Goal: Find contact information: Find contact information

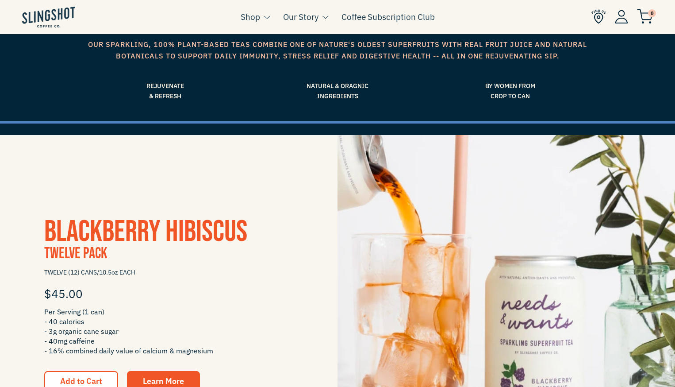
scroll to position [77, 0]
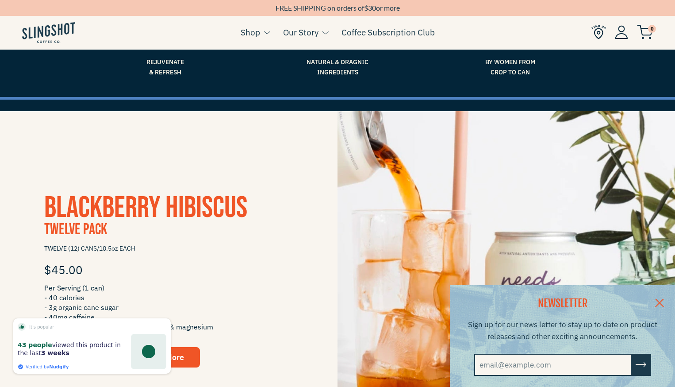
click at [657, 301] on link at bounding box center [659, 302] width 31 height 34
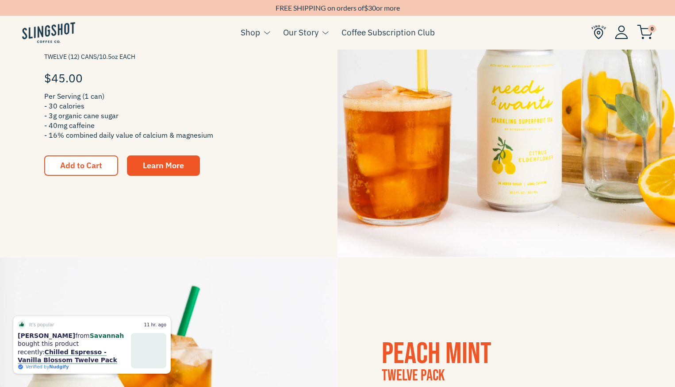
scroll to position [940, 0]
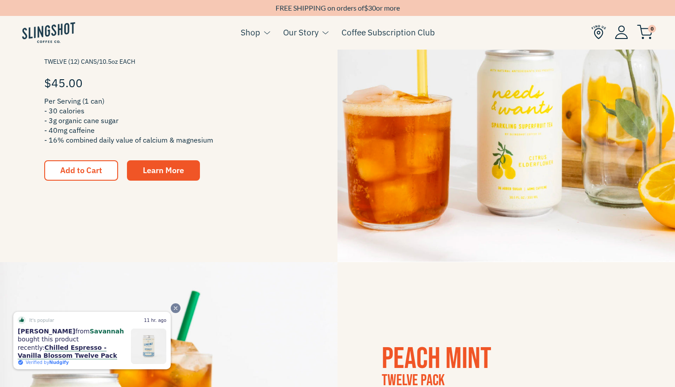
click at [174, 310] on icon "Close" at bounding box center [176, 308] width 6 height 6
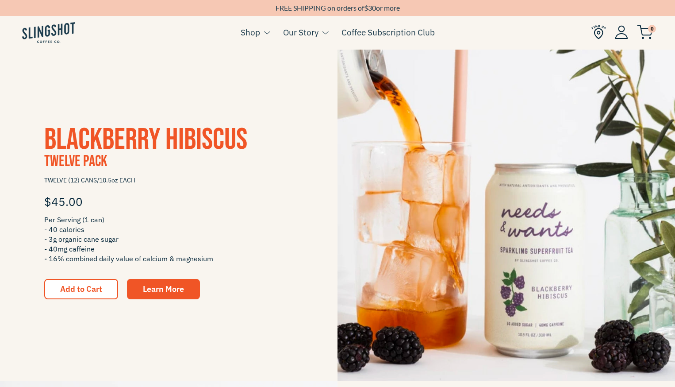
scroll to position [147, 0]
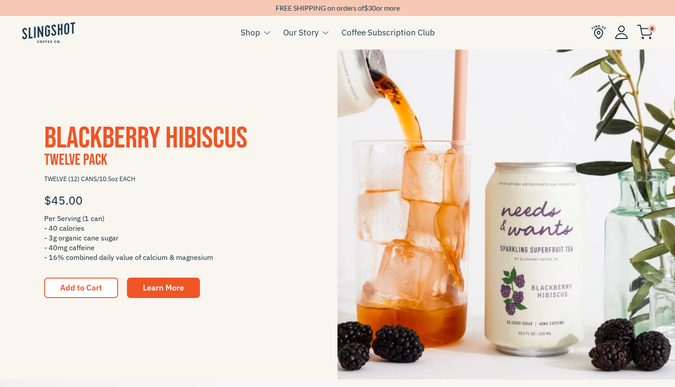
click at [64, 218] on span "Per Serving (1 can) - 40 calories - 3g organic cane sugar - 40mg caffeine - 16%…" at bounding box center [168, 237] width 249 height 49
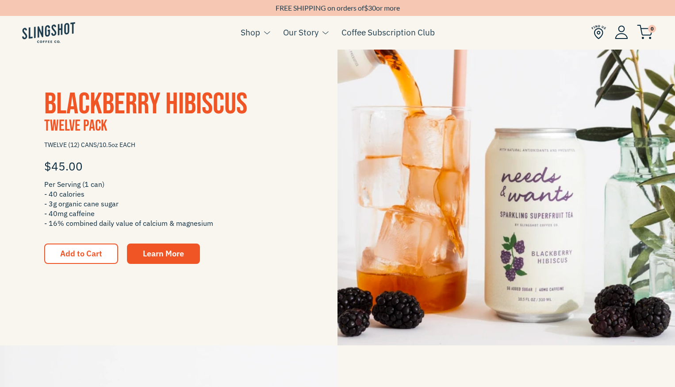
scroll to position [0, 0]
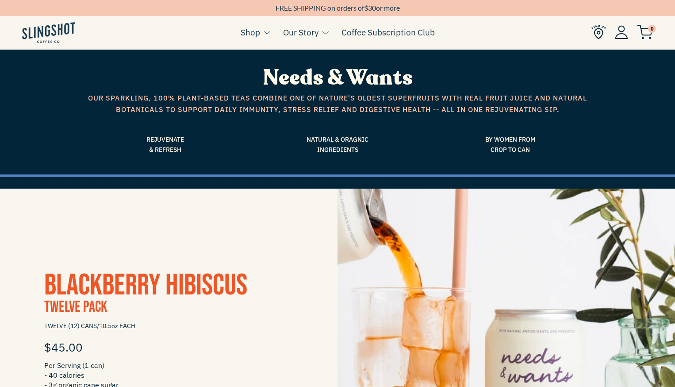
click at [58, 278] on span "Blackberry Hibiscus" at bounding box center [145, 285] width 203 height 36
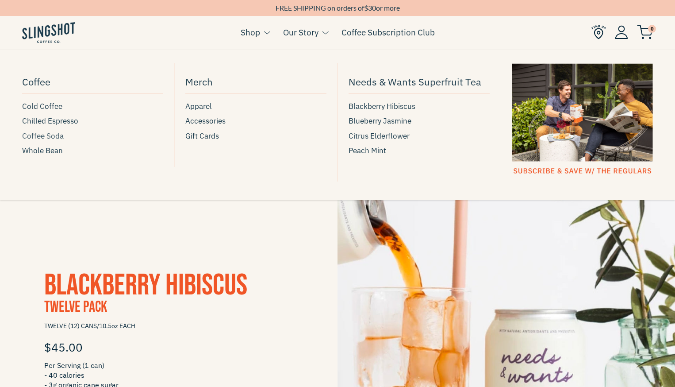
click at [54, 136] on span "Coffee Soda" at bounding box center [43, 136] width 42 height 12
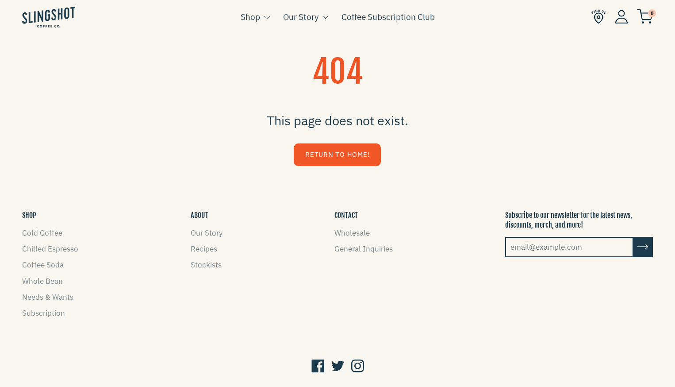
scroll to position [45, 0]
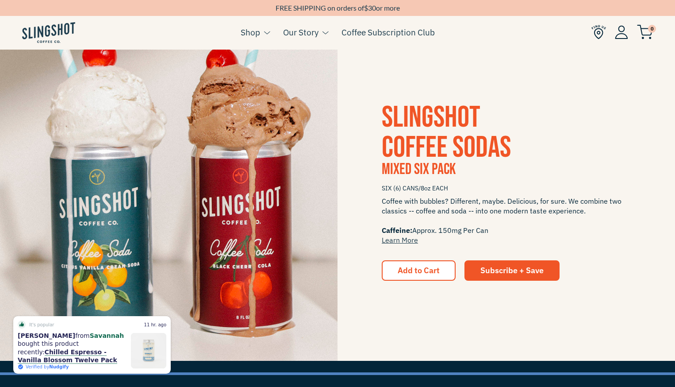
scroll to position [1681, 0]
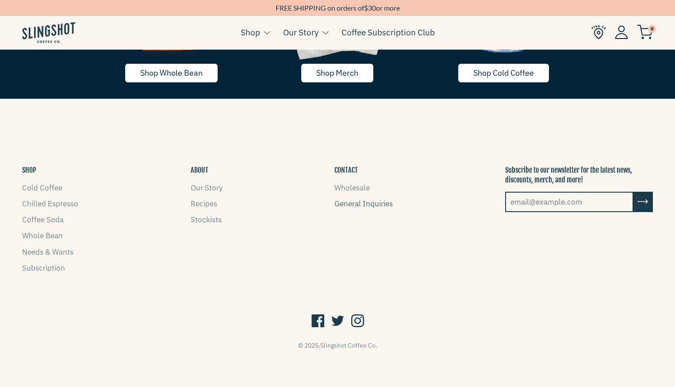
click at [351, 203] on link "General Inquiries" at bounding box center [364, 204] width 58 height 10
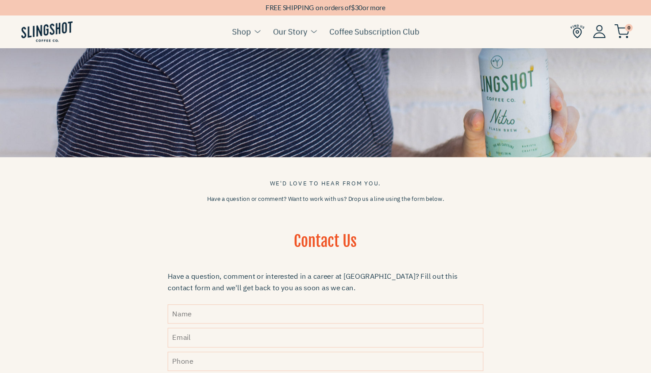
scroll to position [10, 0]
